Goal: Task Accomplishment & Management: Use online tool/utility

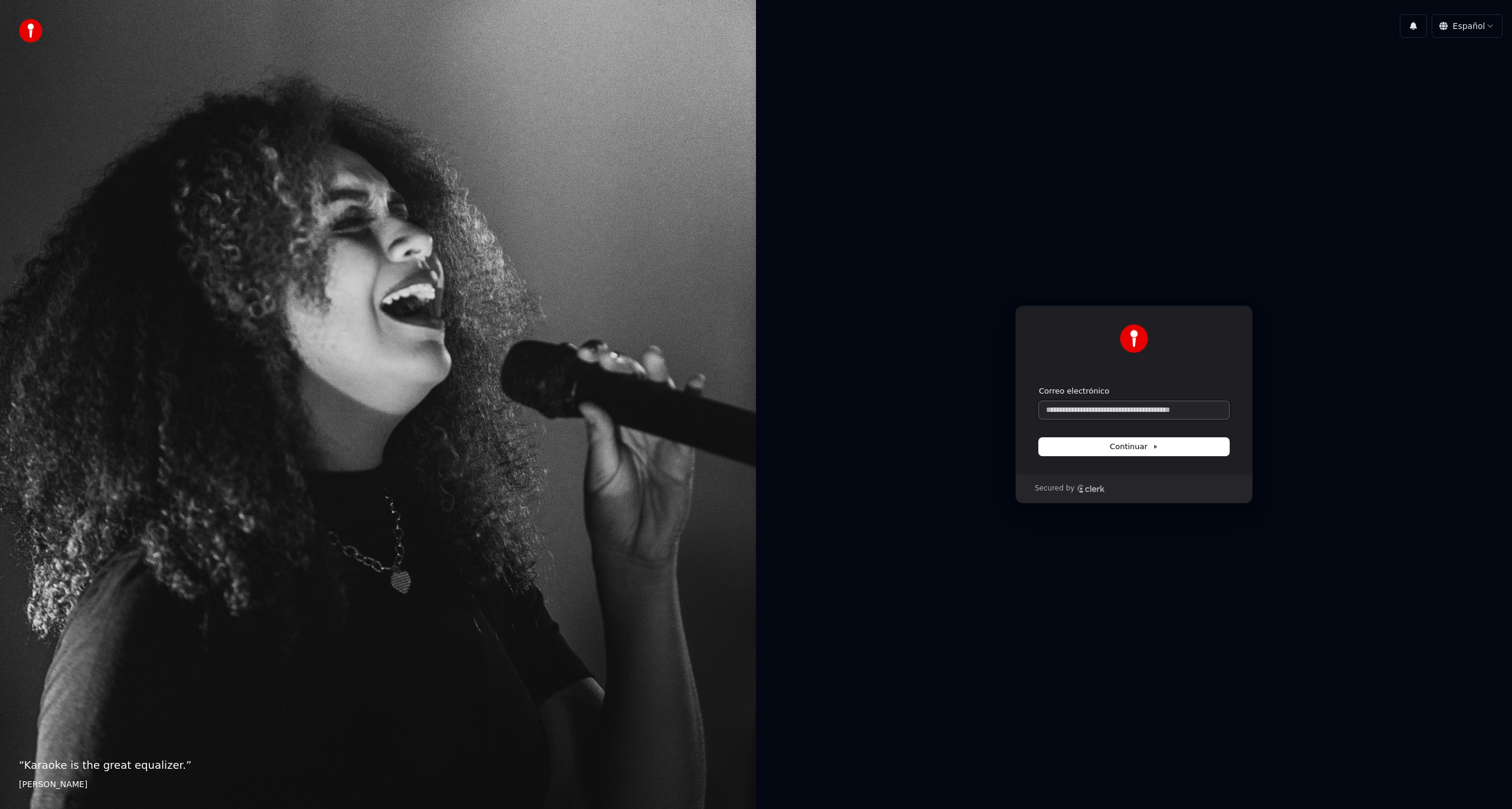
click at [1181, 415] on input "Correo electrónico" at bounding box center [1134, 410] width 190 height 18
click at [1147, 449] on span "Continuar" at bounding box center [1134, 447] width 49 height 11
type input "**********"
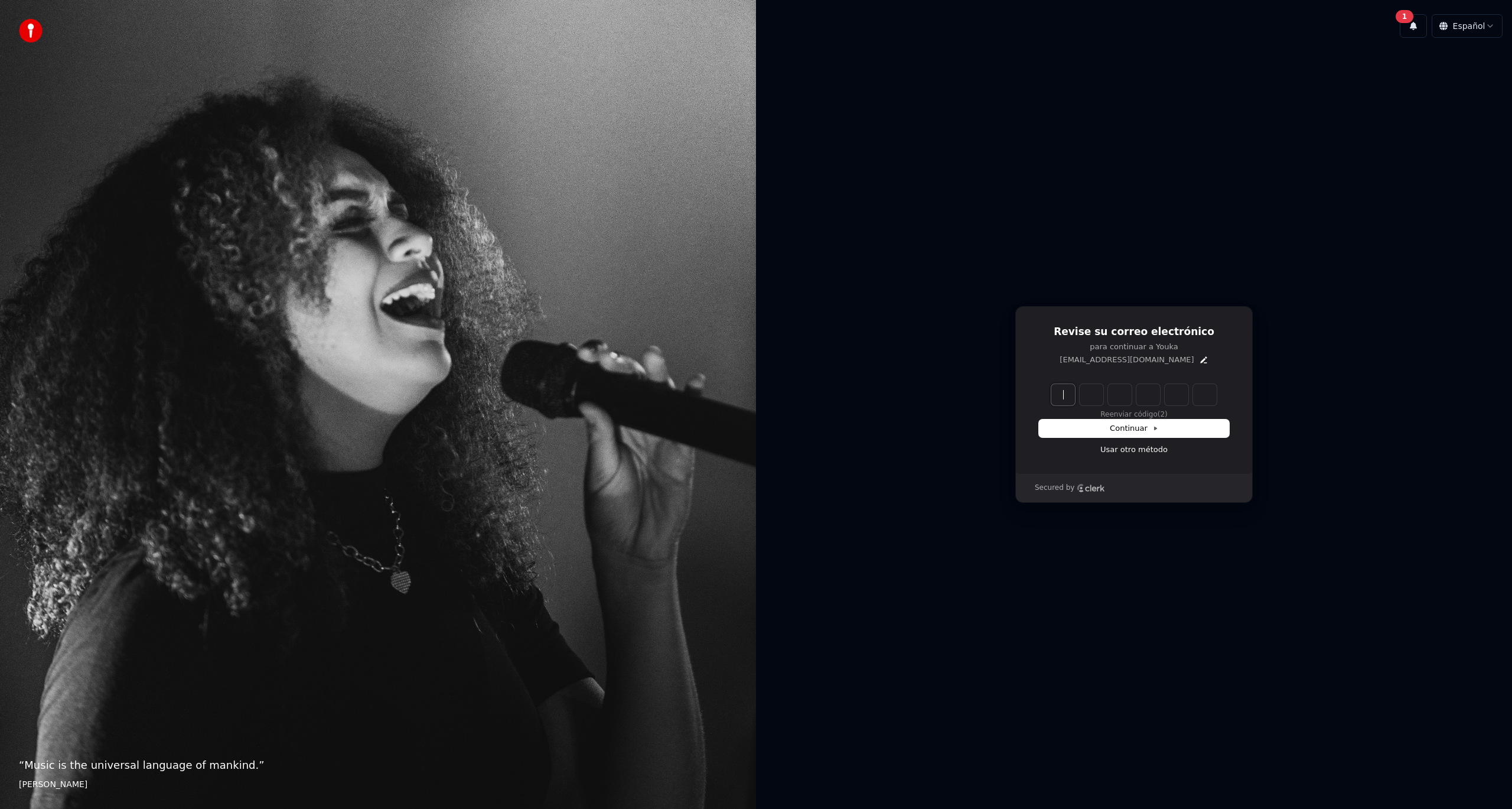
click at [1061, 396] on input "Enter verification code" at bounding box center [1145, 395] width 189 height 22
paste input "******"
type input "******"
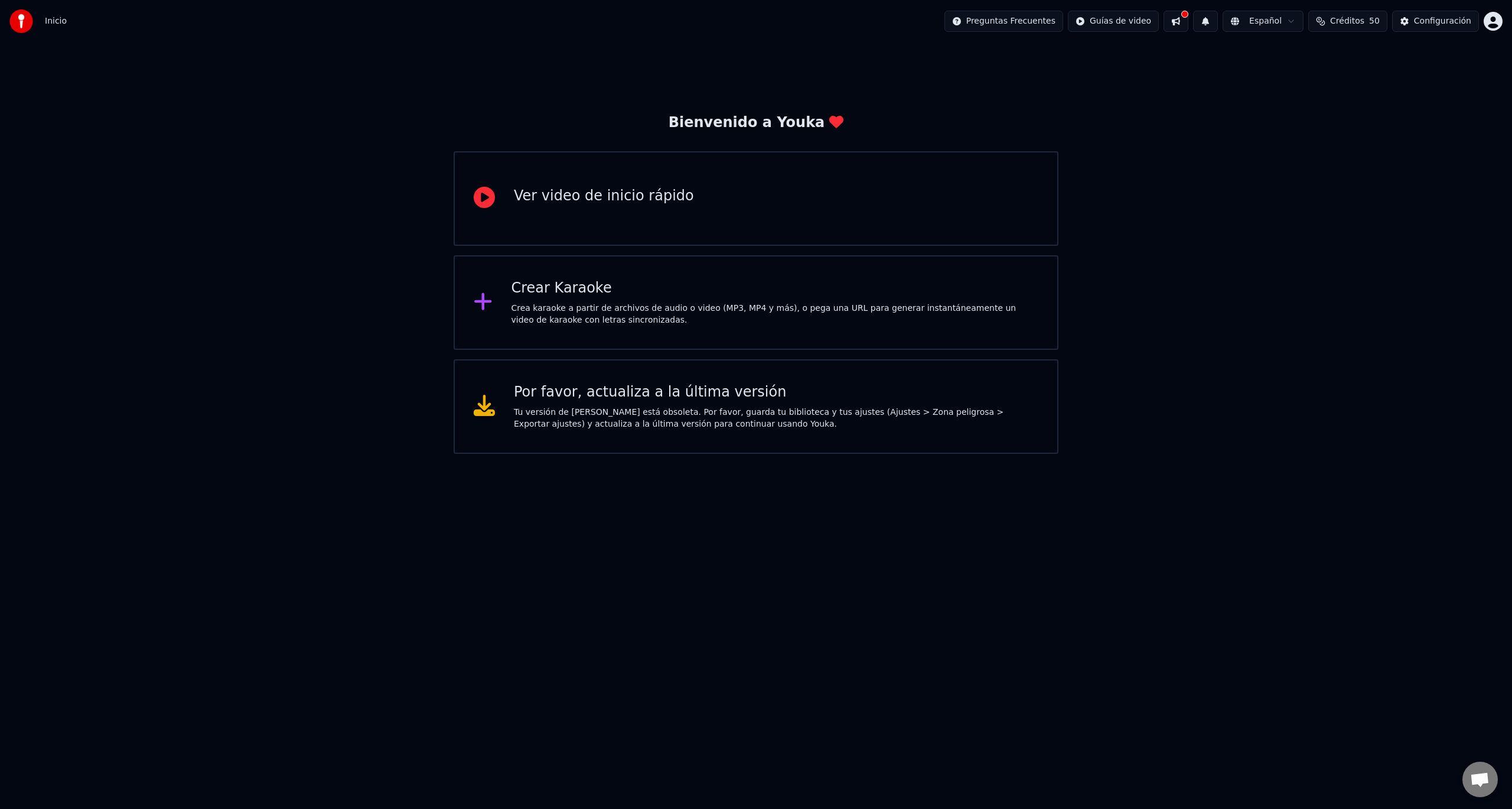
click at [1177, 19] on button at bounding box center [1176, 22] width 25 height 22
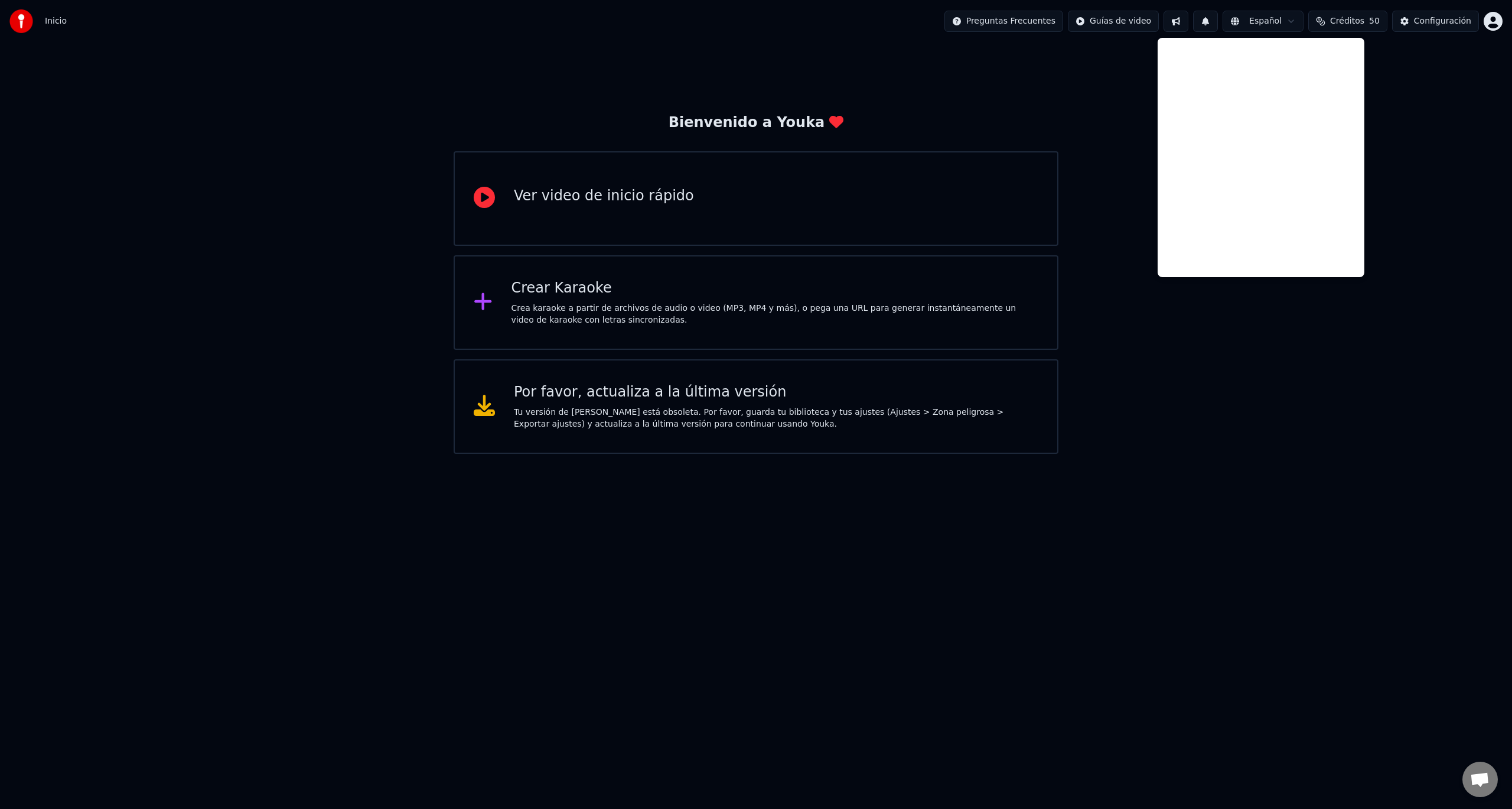
click at [1324, 20] on button "Créditos 50" at bounding box center [1348, 22] width 79 height 22
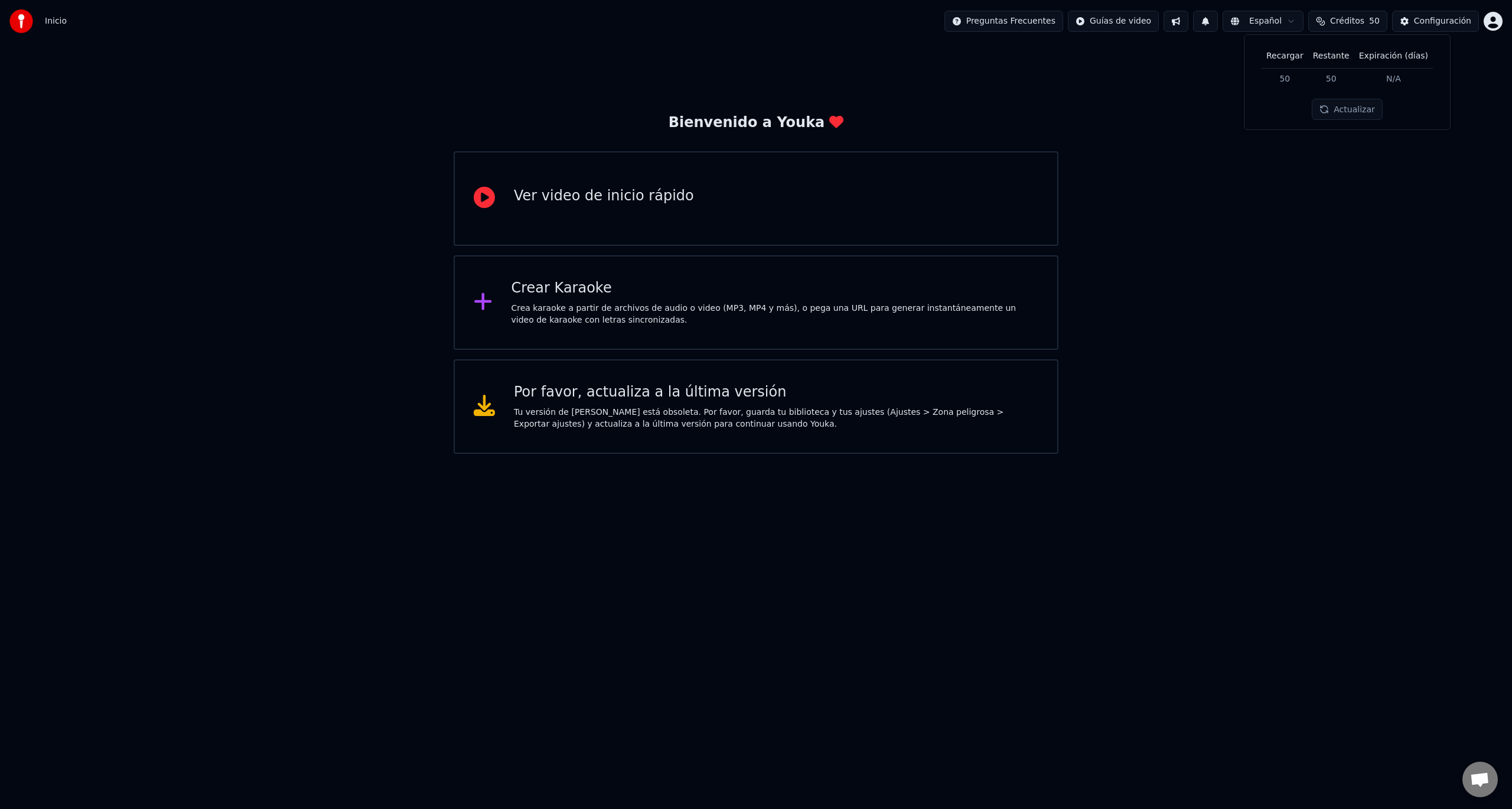
click at [1330, 112] on button "Actualizar" at bounding box center [1347, 110] width 70 height 22
click at [1422, 18] on div "Configuración" at bounding box center [1443, 21] width 57 height 12
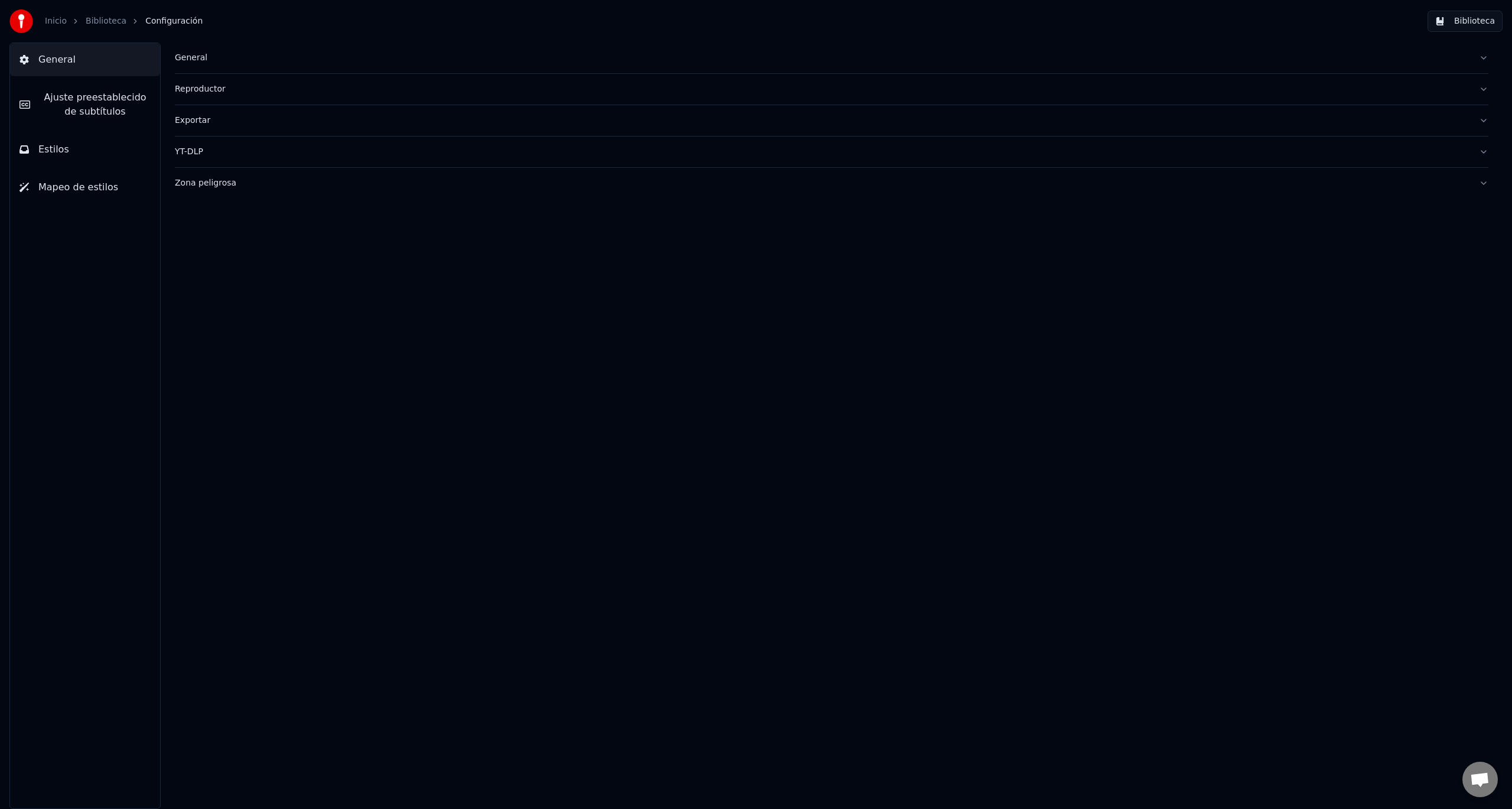
click at [272, 159] on button "YT-DLP" at bounding box center [831, 152] width 1314 height 31
click at [23, 25] on img at bounding box center [21, 21] width 24 height 24
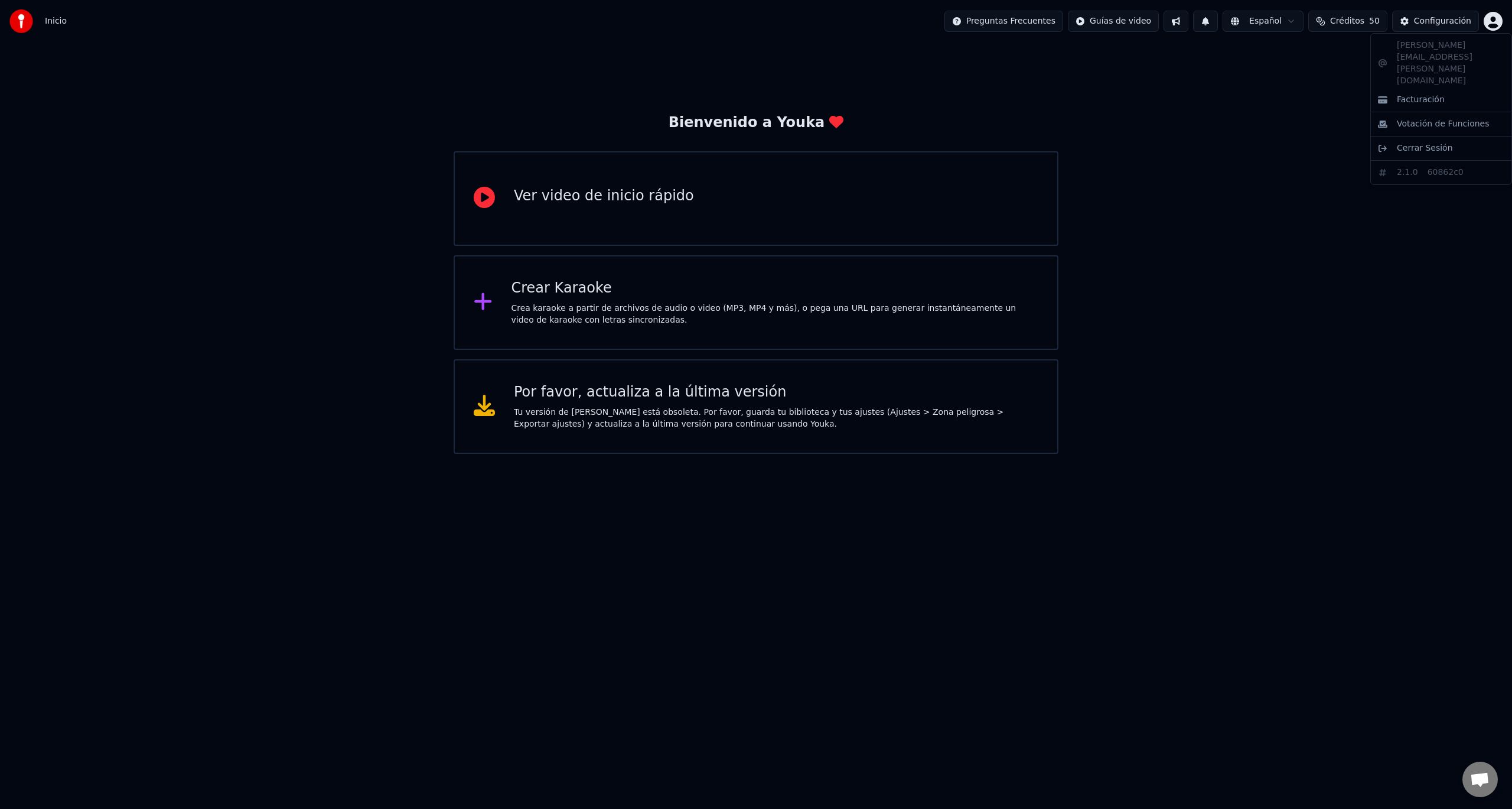
click at [1490, 22] on html "Inicio Preguntas Frecuentes Guías de video Español Créditos 50 Configuración Bi…" at bounding box center [756, 226] width 1512 height 454
click at [1443, 90] on div "Facturación" at bounding box center [1441, 100] width 136 height 19
click at [1361, 24] on span "Créditos" at bounding box center [1347, 21] width 34 height 12
click at [1335, 114] on button "Actualizar" at bounding box center [1347, 110] width 70 height 22
click at [1295, 59] on th "Recargar" at bounding box center [1285, 56] width 46 height 24
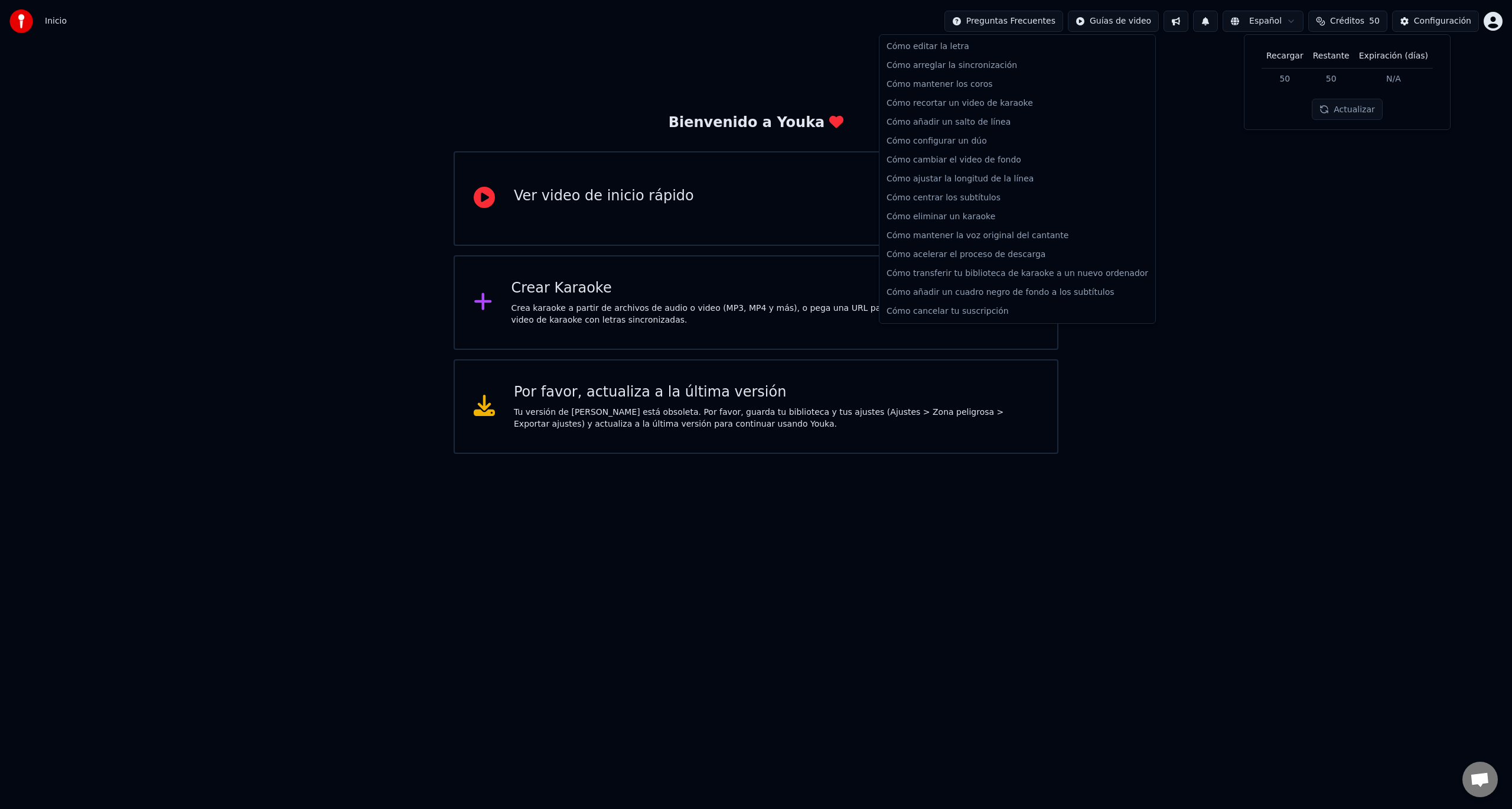
click at [1032, 25] on html "Inicio Preguntas Frecuentes Guías de video Español Créditos 50 Configuración Bi…" at bounding box center [756, 226] width 1512 height 454
click at [1173, 21] on html "Inicio Preguntas Frecuentes Guías de video Español Créditos 50 Configuración Bi…" at bounding box center [756, 226] width 1512 height 454
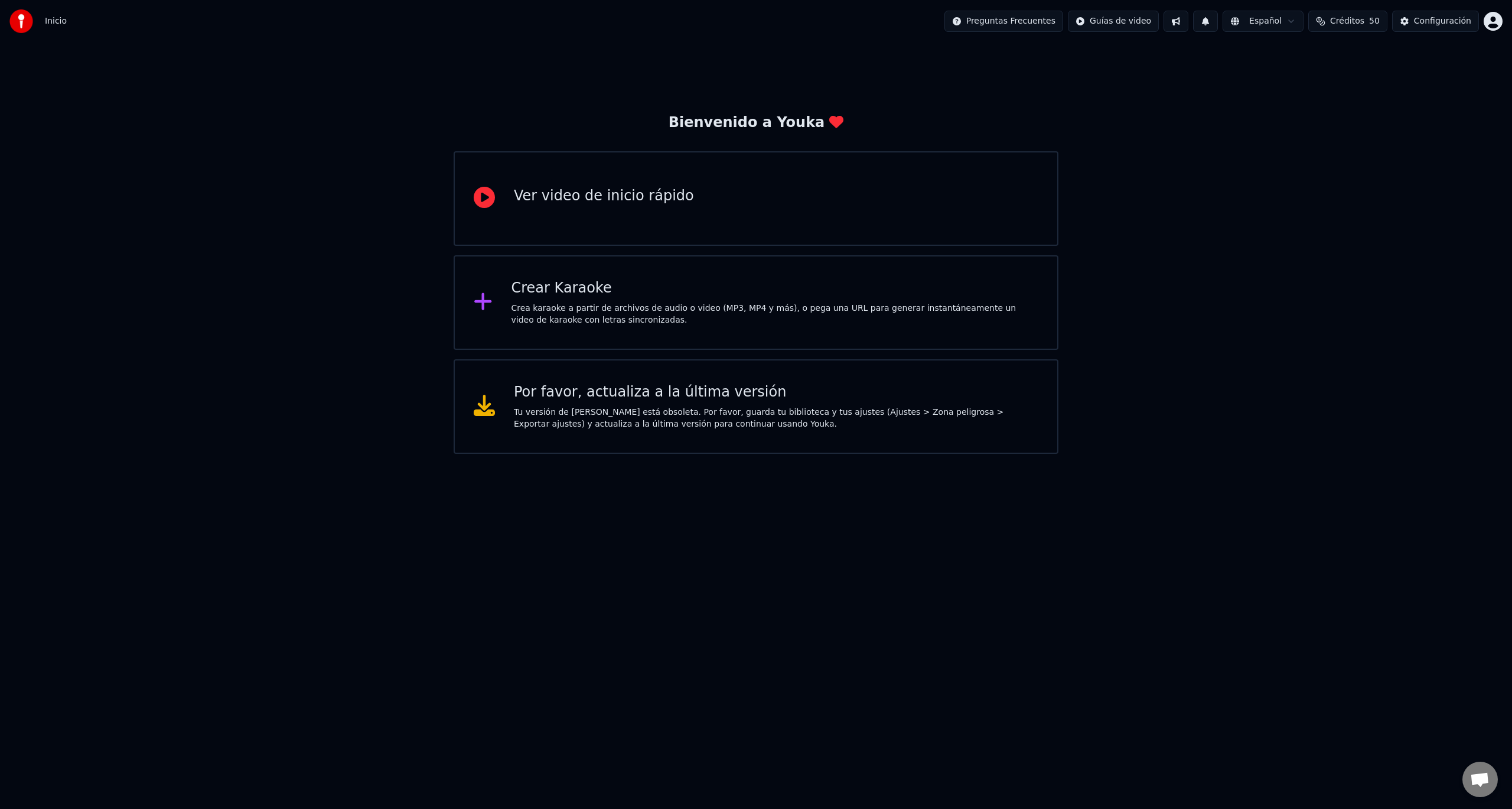
click at [1173, 21] on button at bounding box center [1176, 22] width 25 height 22
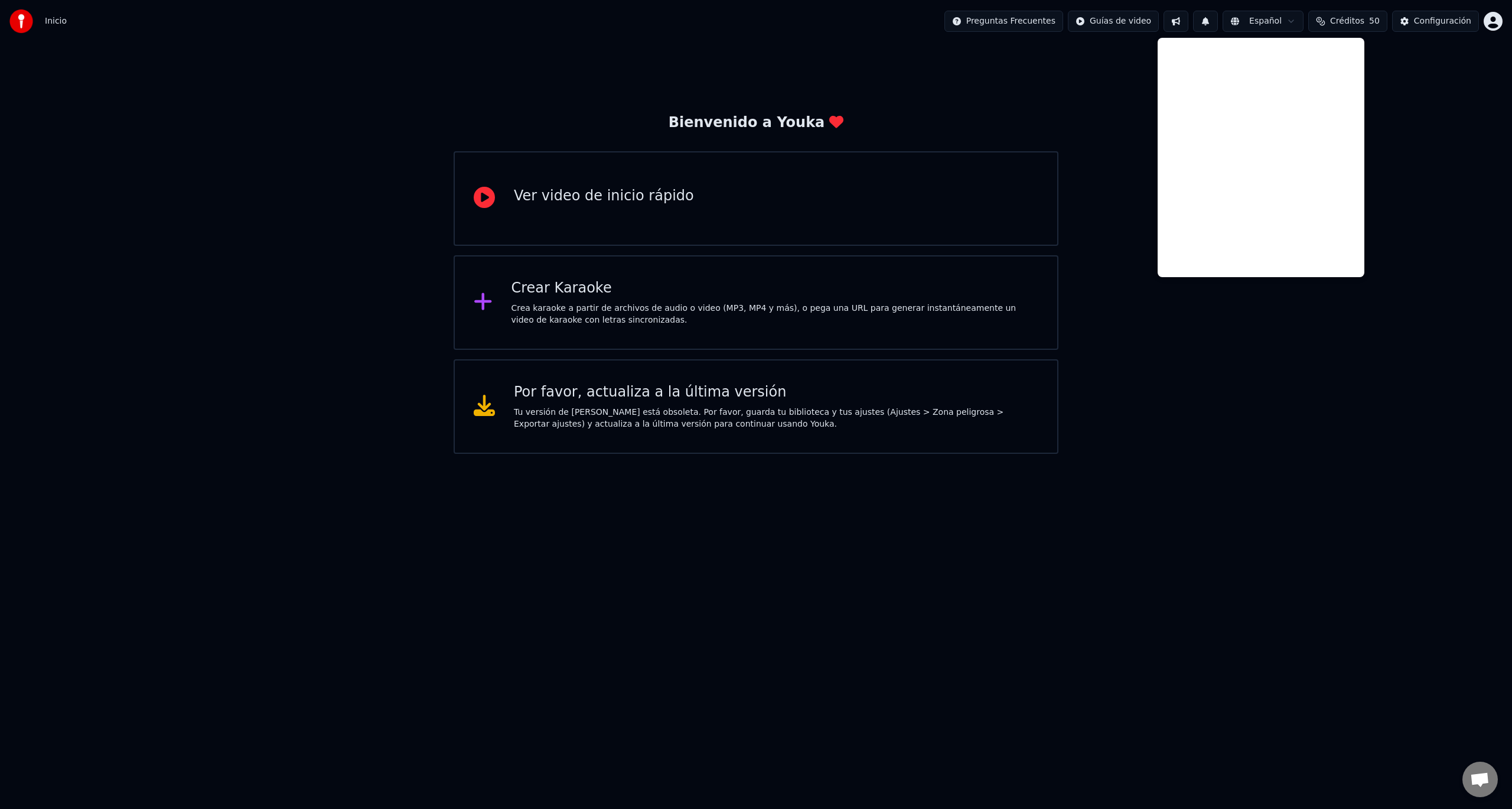
click at [1339, 22] on span "Créditos" at bounding box center [1347, 21] width 34 height 12
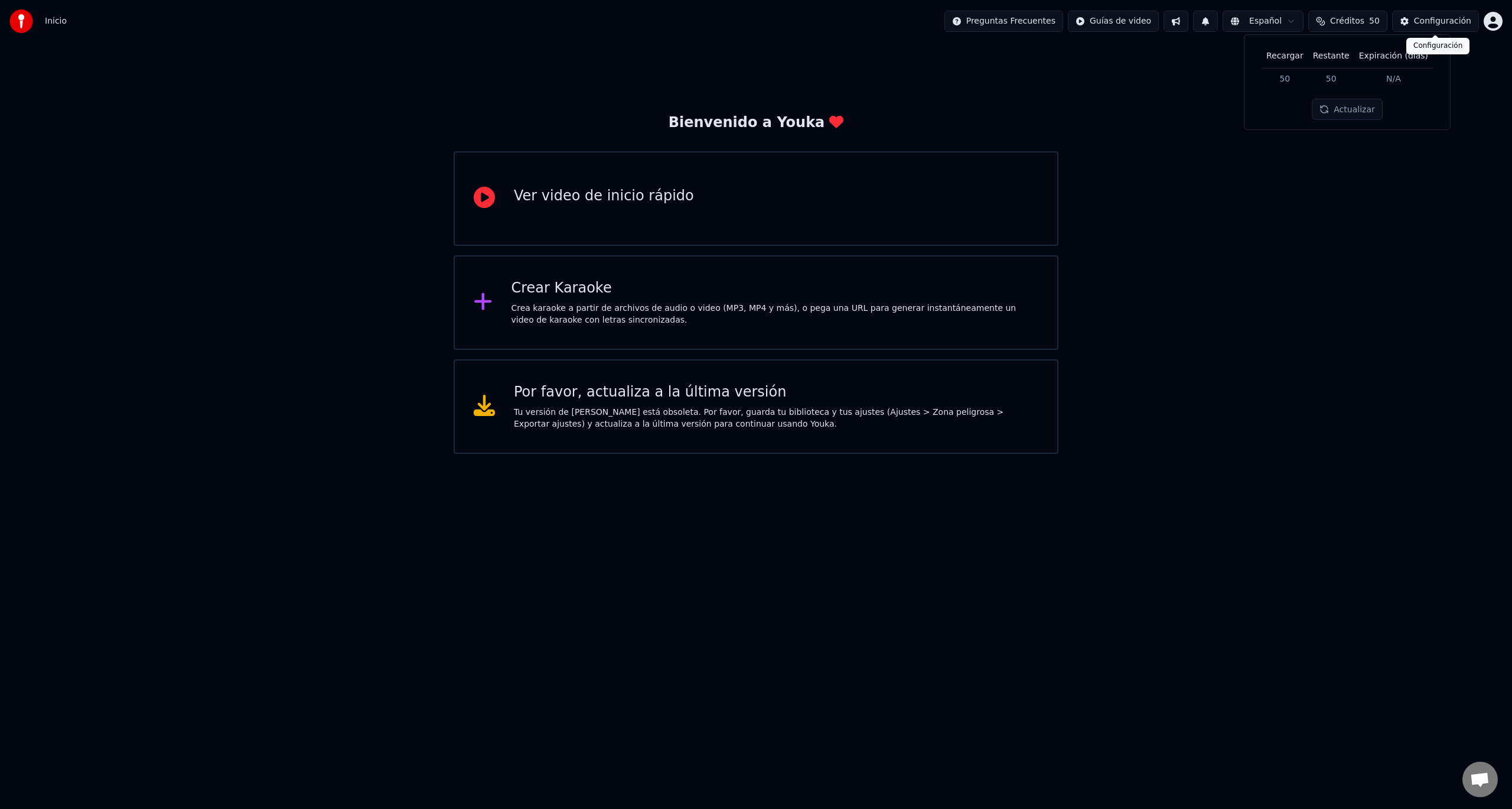
click at [1457, 22] on div "Configuración" at bounding box center [1443, 21] width 57 height 12
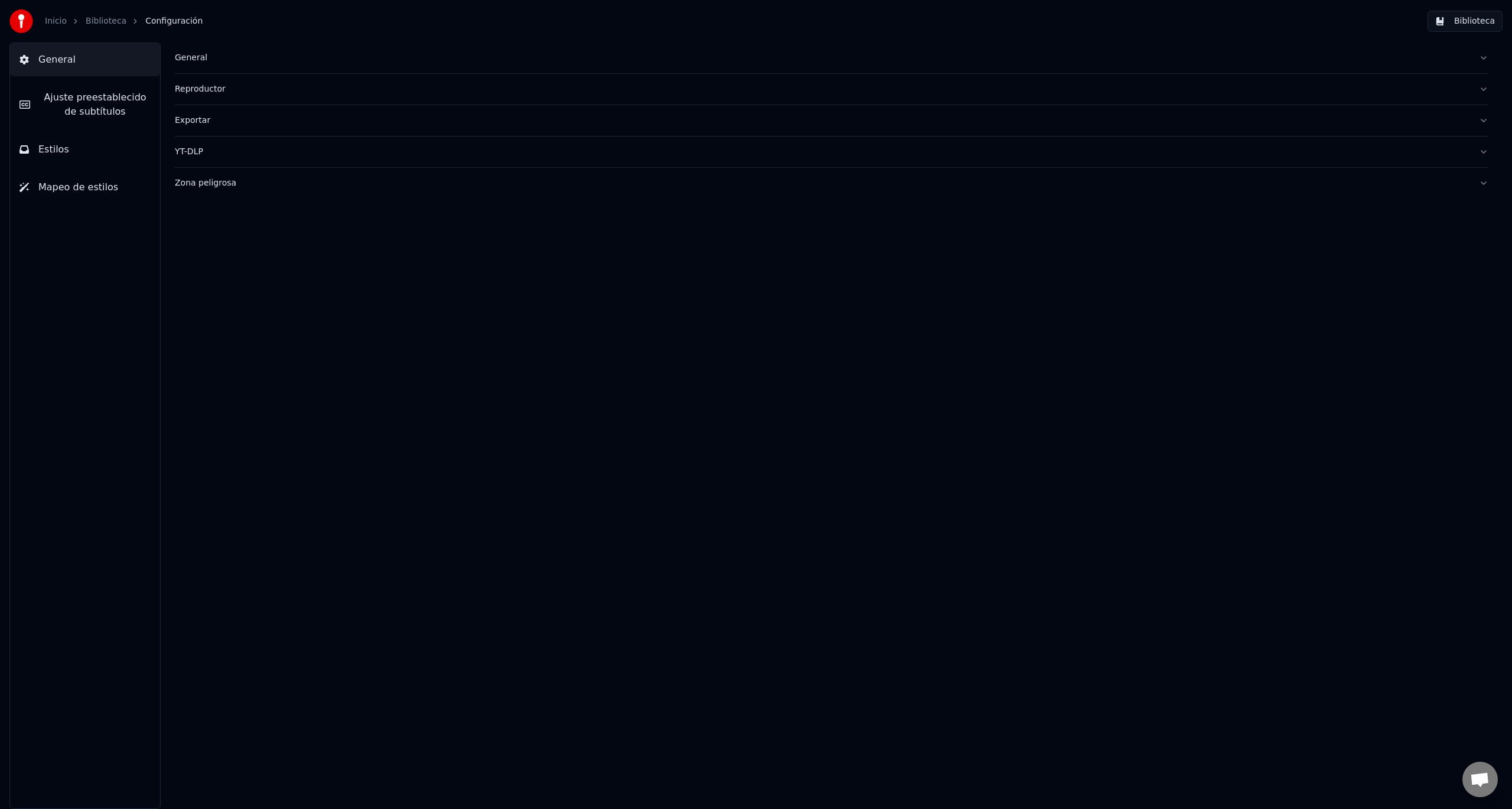
click at [1476, 29] on button "Biblioteca" at bounding box center [1465, 22] width 75 height 22
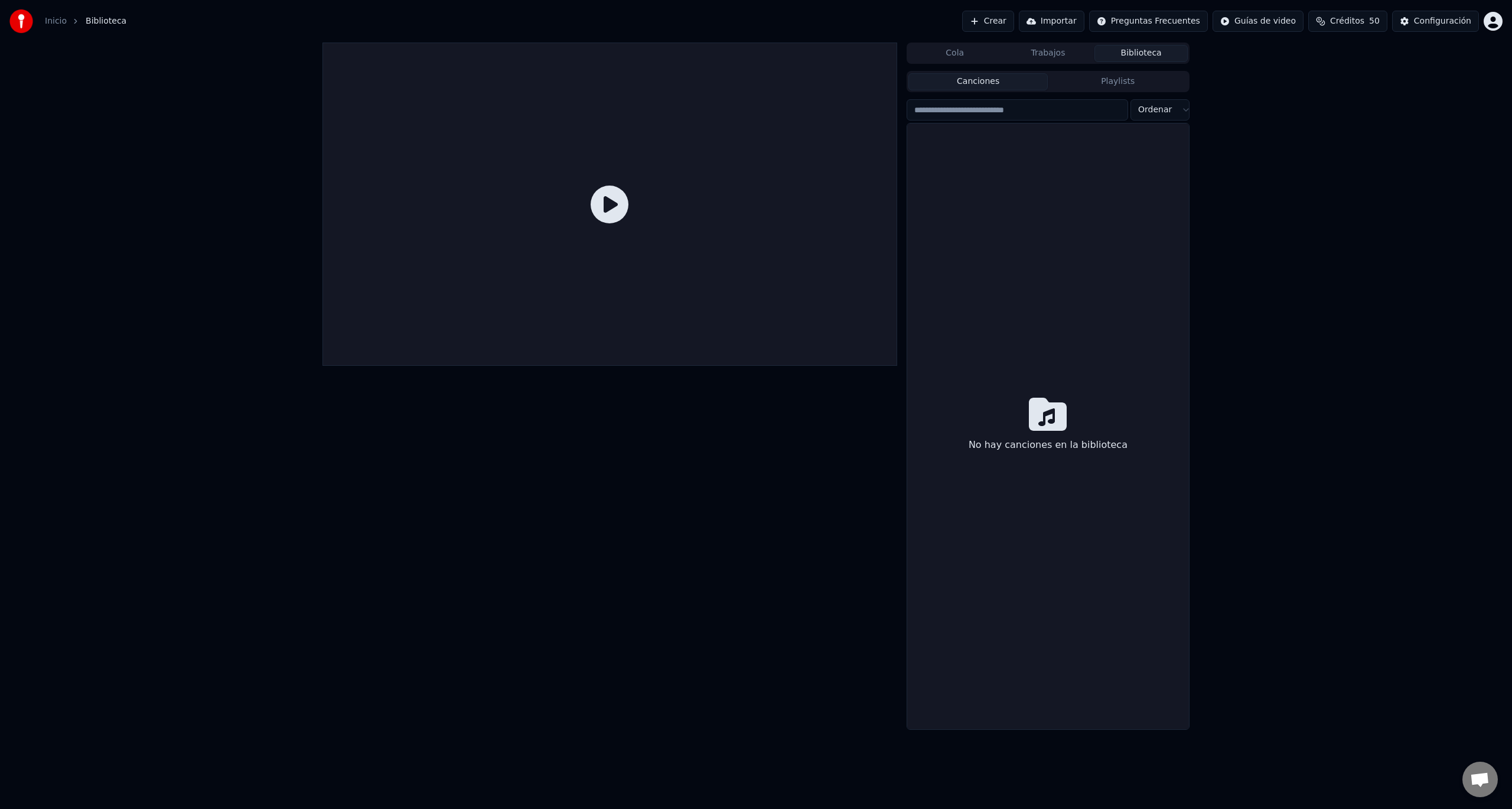
click at [1499, 22] on html "Inicio Biblioteca Crear Importar Preguntas Frecuentes Guías de video Créditos 5…" at bounding box center [756, 404] width 1512 height 809
click at [1438, 134] on div "[PERSON_NAME][EMAIL_ADDRESS][PERSON_NAME][DOMAIN_NAME] Facturación Votación de …" at bounding box center [1441, 109] width 142 height 152
click at [1460, 118] on span "Votación de Funciones" at bounding box center [1443, 124] width 93 height 12
click at [1295, 146] on div "Cola Trabajos Biblioteca Canciones Playlists Ordenar No hay canciones en la bib…" at bounding box center [756, 386] width 1512 height 688
click at [1488, 788] on span "Chat abierto" at bounding box center [1480, 780] width 19 height 16
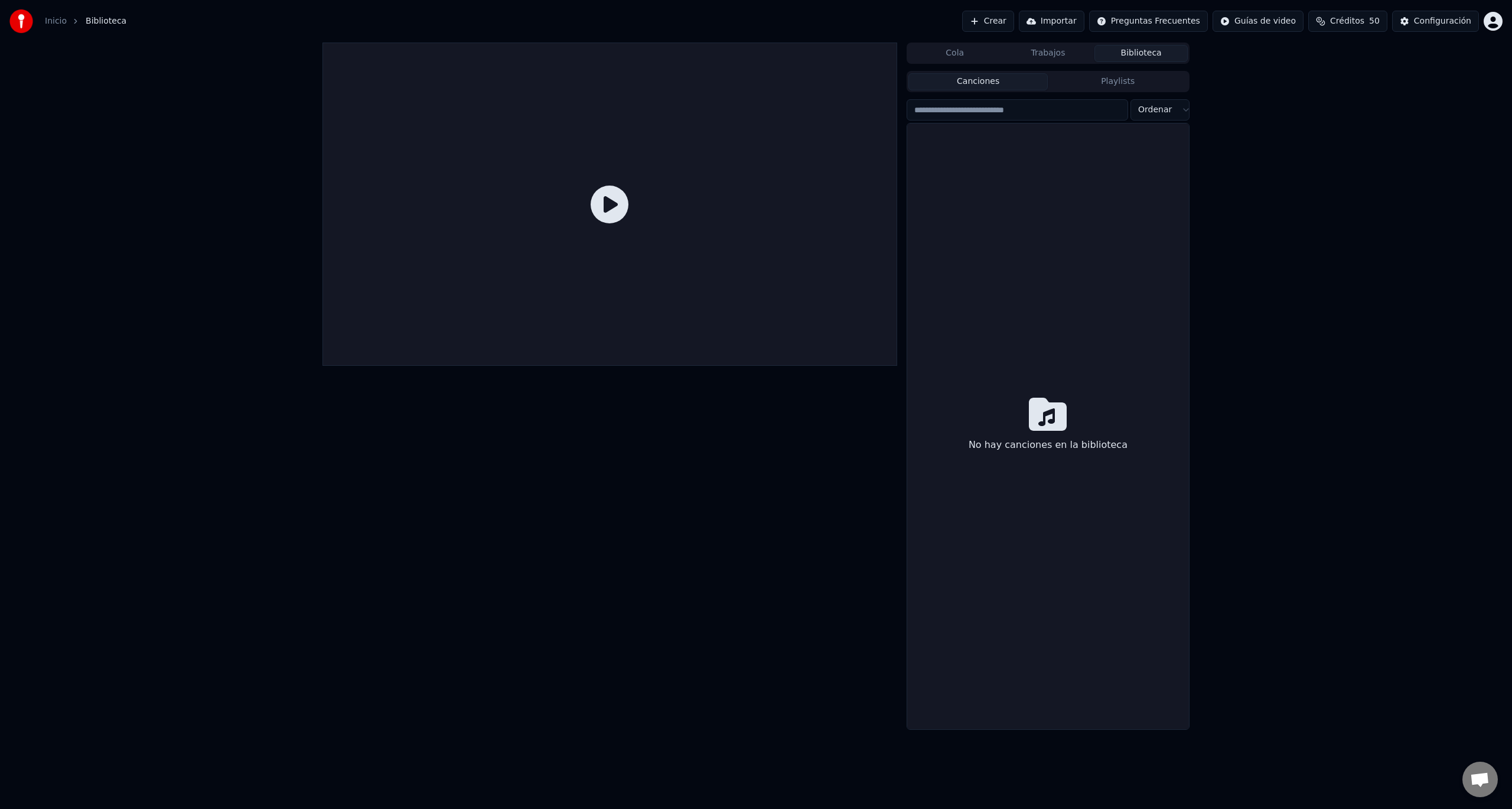
click at [1483, 783] on span "Chat abierto" at bounding box center [1480, 780] width 19 height 16
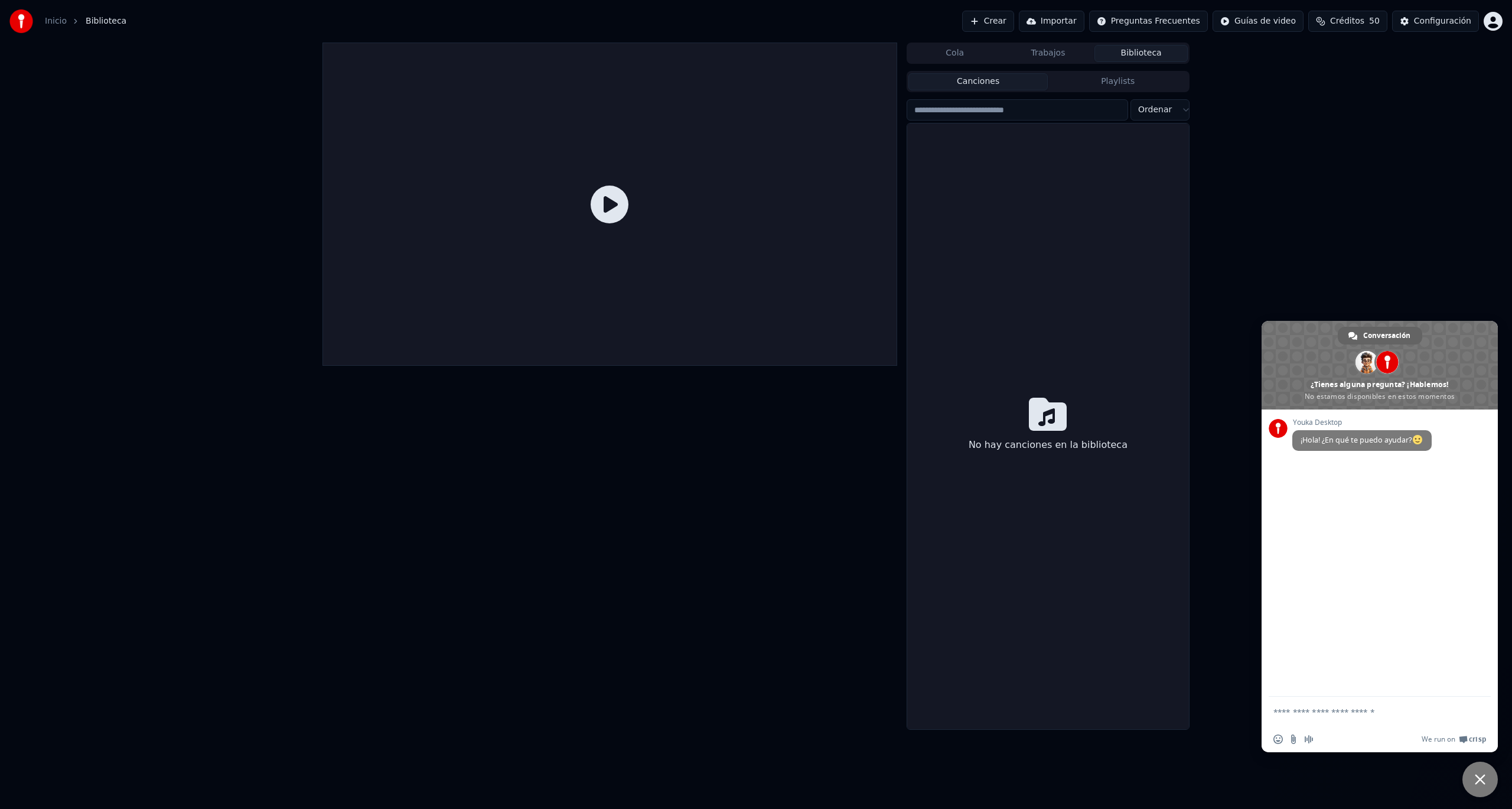
click at [1490, 22] on html "Inicio Biblioteca Crear Importar Preguntas Frecuentes Guías de video Créditos 5…" at bounding box center [756, 404] width 1512 height 809
click at [993, 29] on button "Crear" at bounding box center [988, 22] width 52 height 22
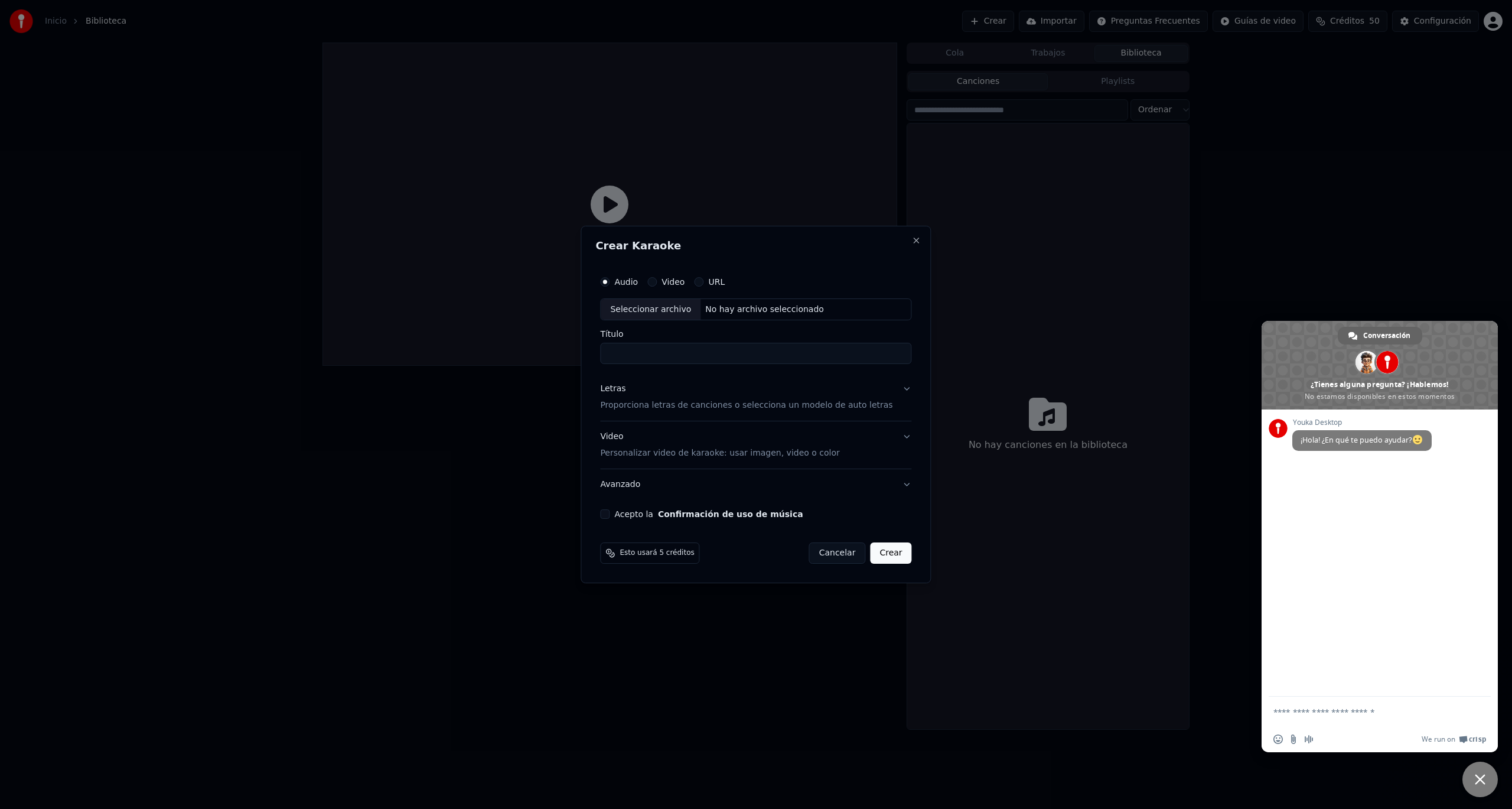
click at [684, 284] on label "Video" at bounding box center [673, 281] width 23 height 8
click at [657, 284] on button "Video" at bounding box center [652, 282] width 9 height 9
click at [722, 280] on label "URL" at bounding box center [716, 281] width 16 height 8
click at [703, 280] on button "URL" at bounding box center [699, 282] width 9 height 9
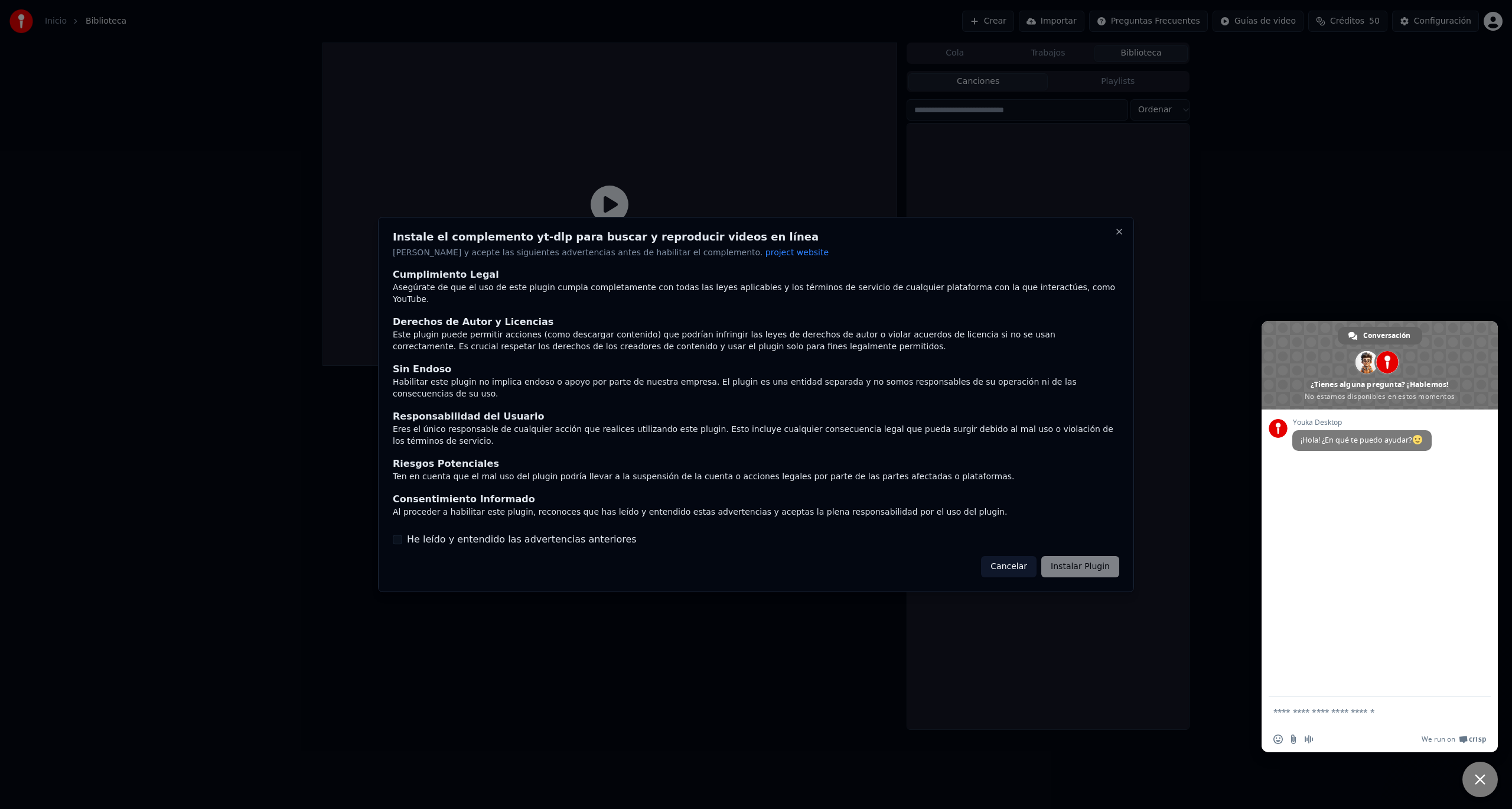
click at [394, 535] on button "He leído y entendido las advertencias anteriores" at bounding box center [398, 539] width 9 height 9
click at [1091, 556] on button "Instalar Plugin" at bounding box center [1080, 567] width 78 height 22
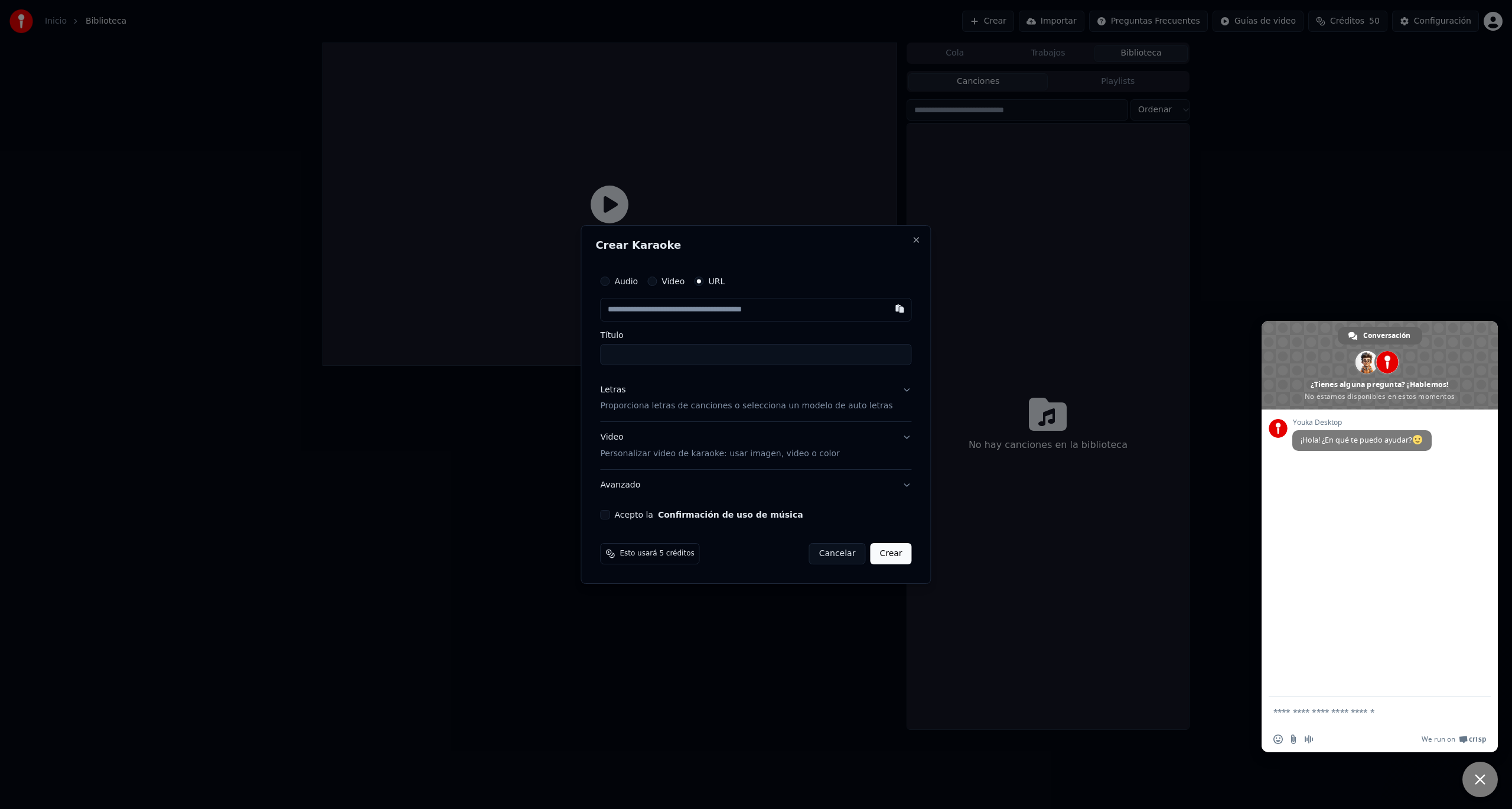
click at [815, 549] on button "Cancelar" at bounding box center [837, 554] width 56 height 22
